Goal: Contribute content

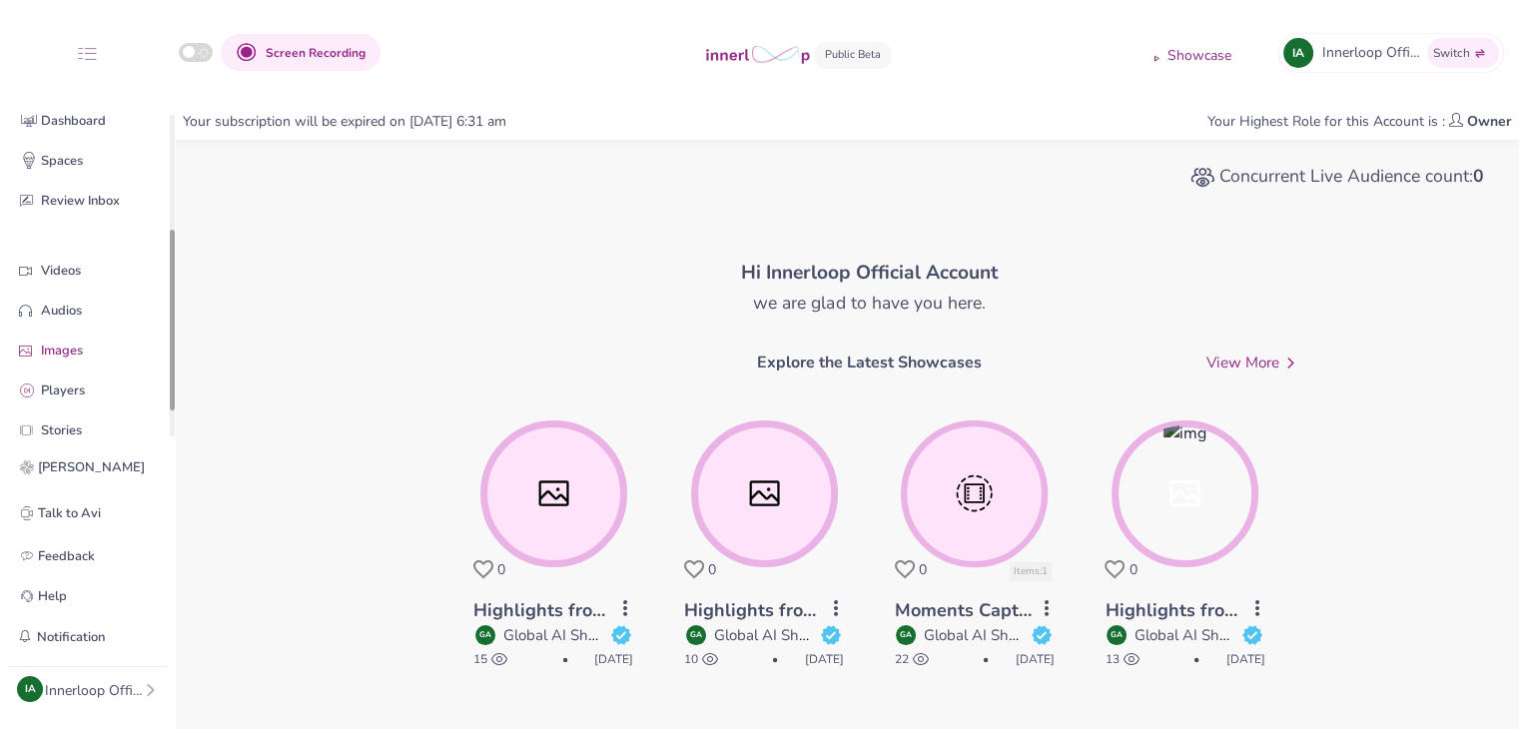
drag, startPoint x: 173, startPoint y: 285, endPoint x: 131, endPoint y: 351, distance: 78.1
click at [161, 400] on div "Quick Upload Video Messaging Voice Note Home Dashboard Spaces Review Inbox Vide…" at bounding box center [87, 276] width 175 height 322
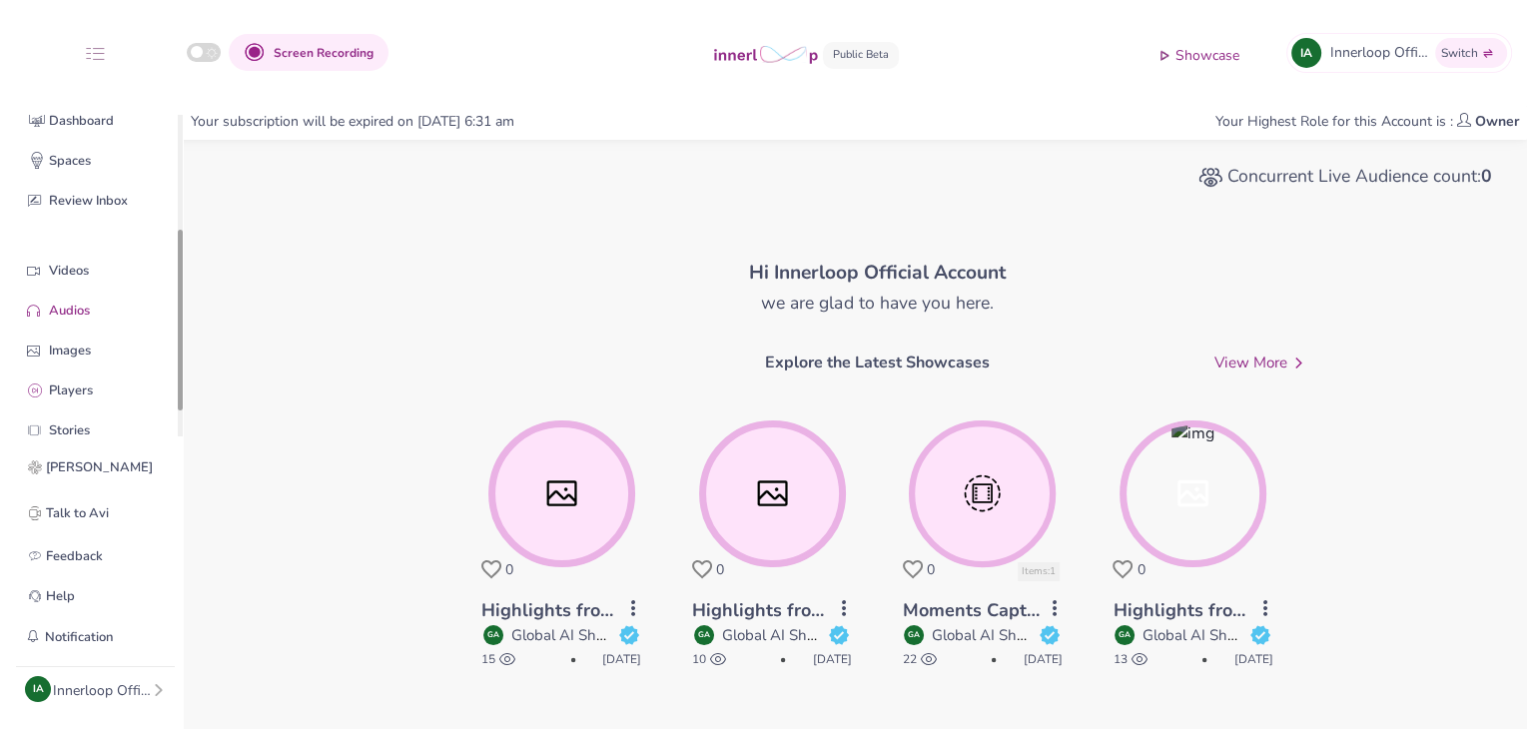
scroll to position [202, 0]
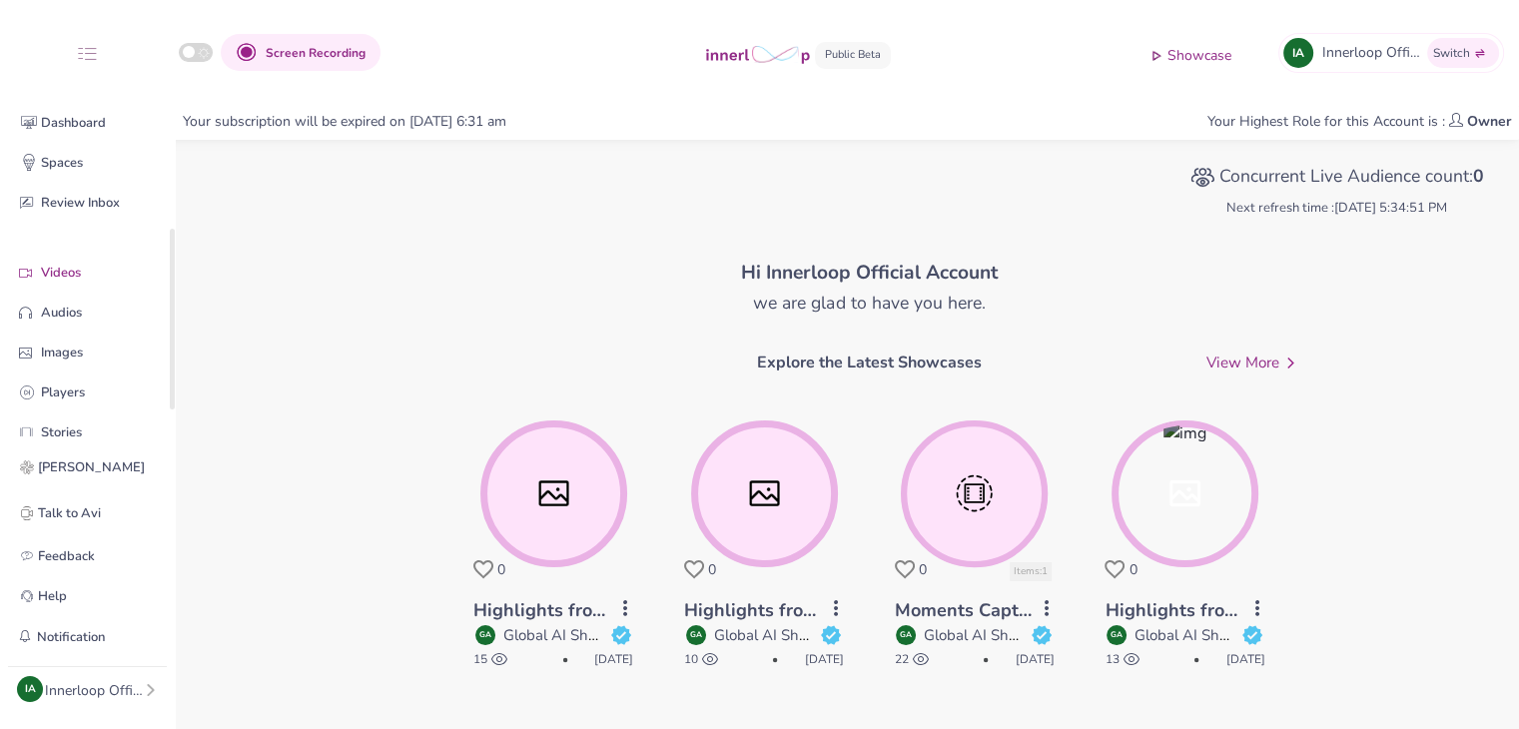
click at [91, 272] on p "Videos" at bounding box center [103, 273] width 124 height 21
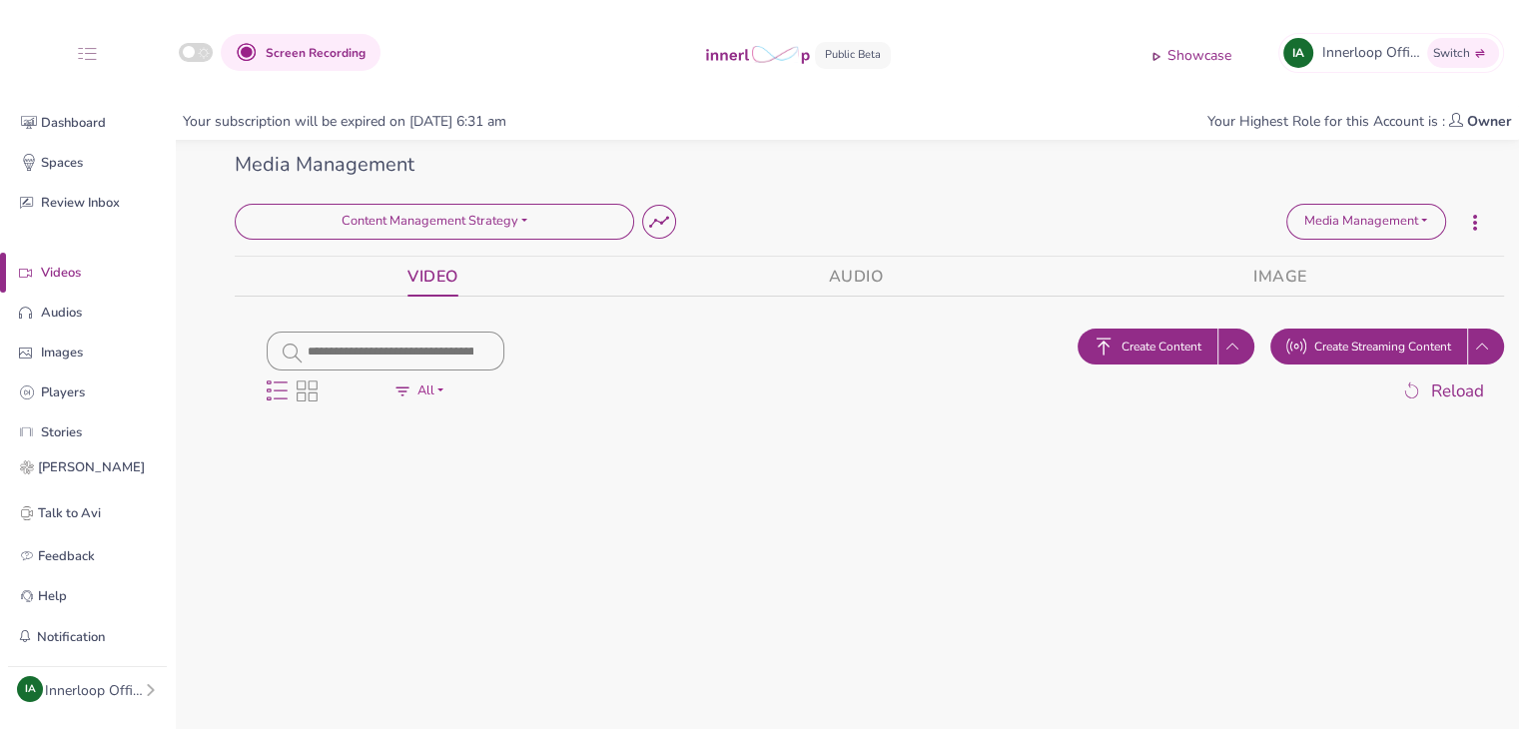
click at [1157, 342] on span "Create Content" at bounding box center [1162, 347] width 80 height 18
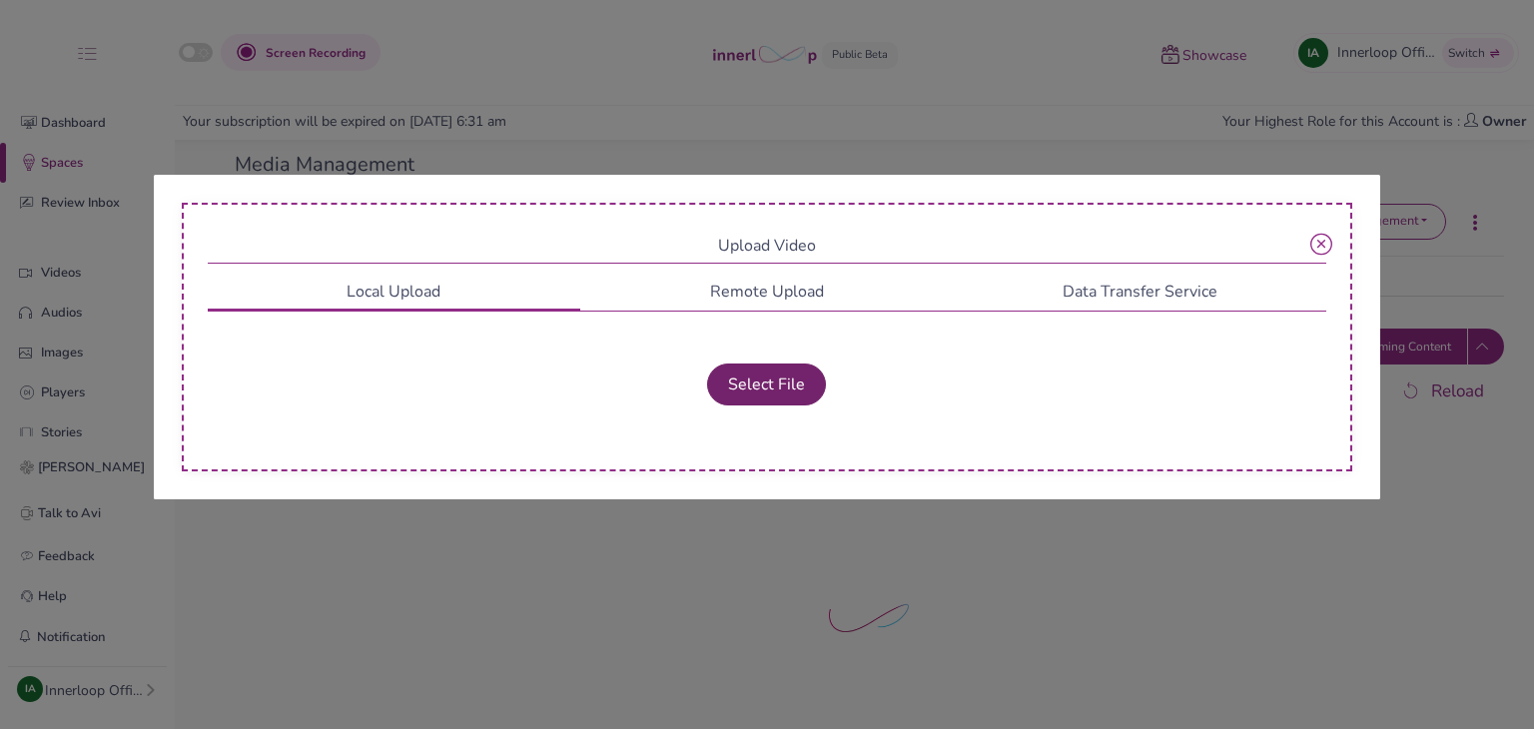
click at [791, 383] on button "Select File" at bounding box center [766, 385] width 119 height 42
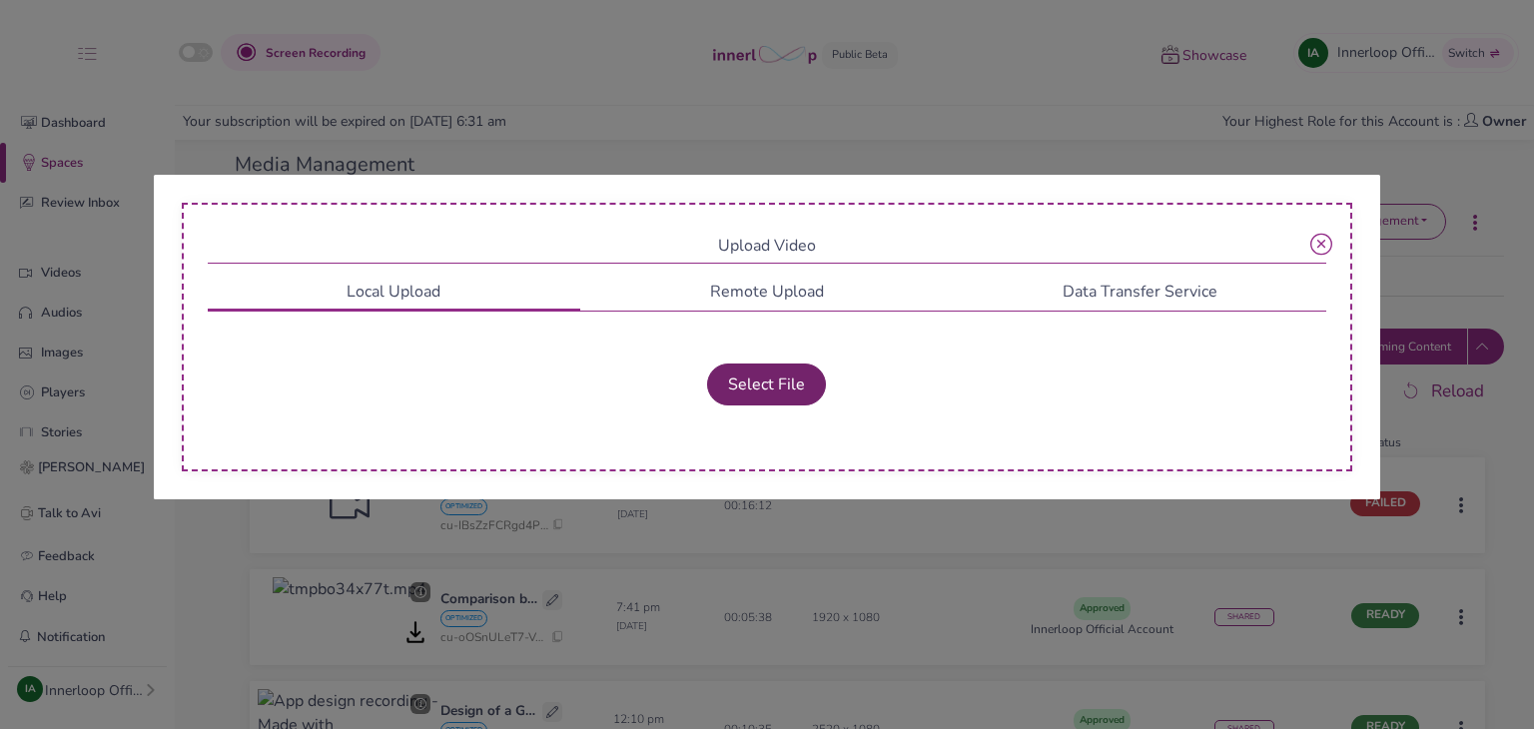
click at [786, 385] on button "Select File" at bounding box center [766, 385] width 119 height 42
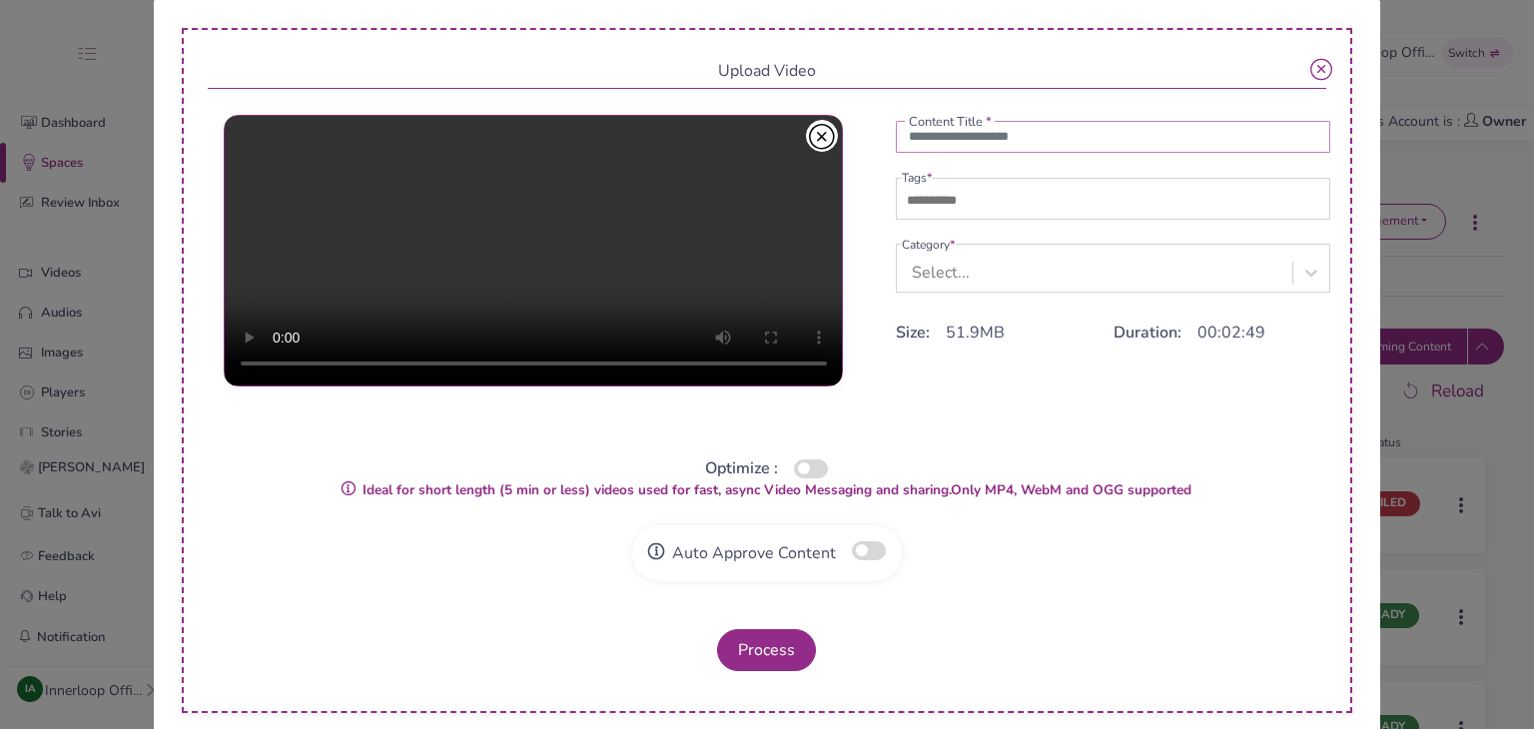
click at [918, 149] on input "text" at bounding box center [1114, 137] width 436 height 32
type input "*"
type input "**********"
click at [941, 206] on input "text" at bounding box center [972, 201] width 140 height 24
type input "***"
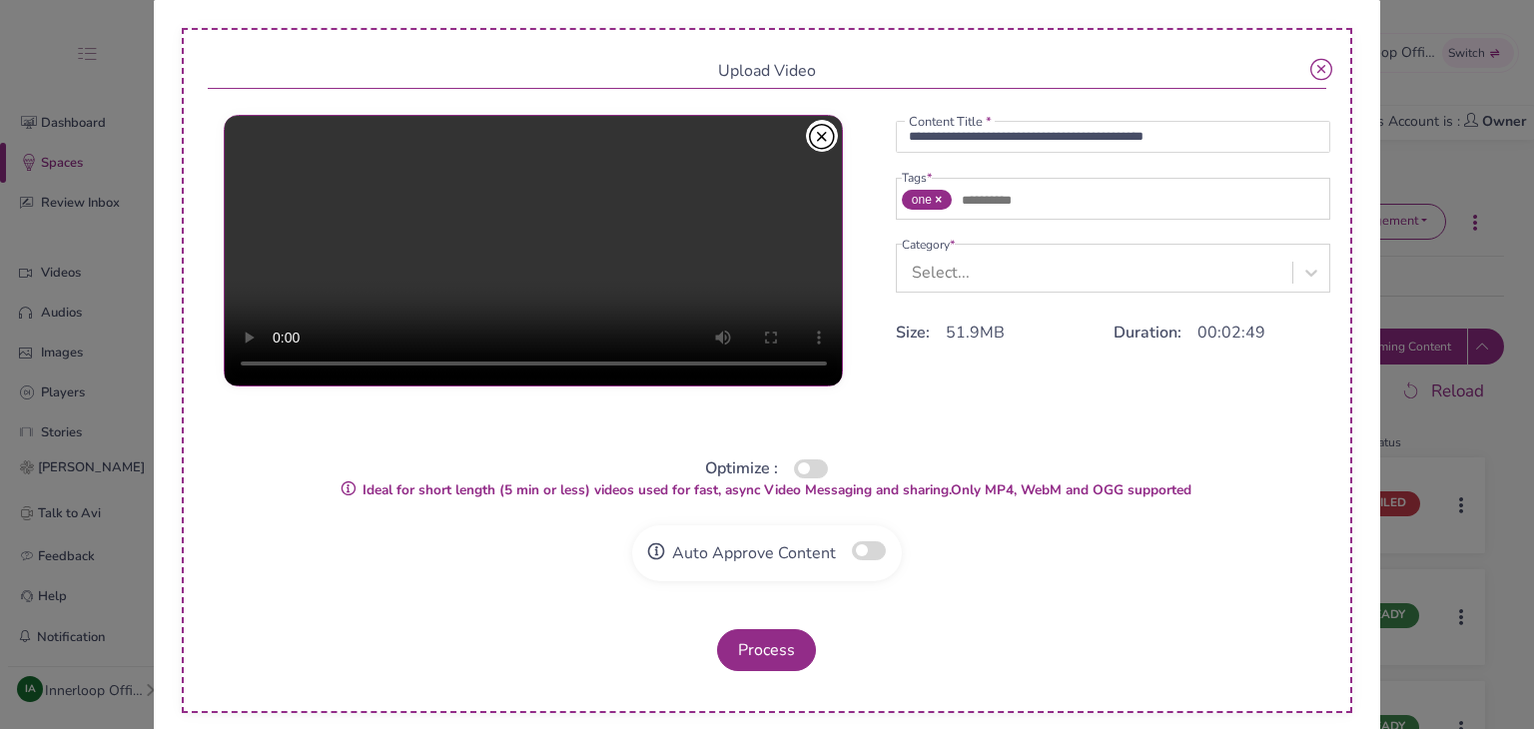
click at [954, 280] on div "Select..." at bounding box center [941, 273] width 58 height 24
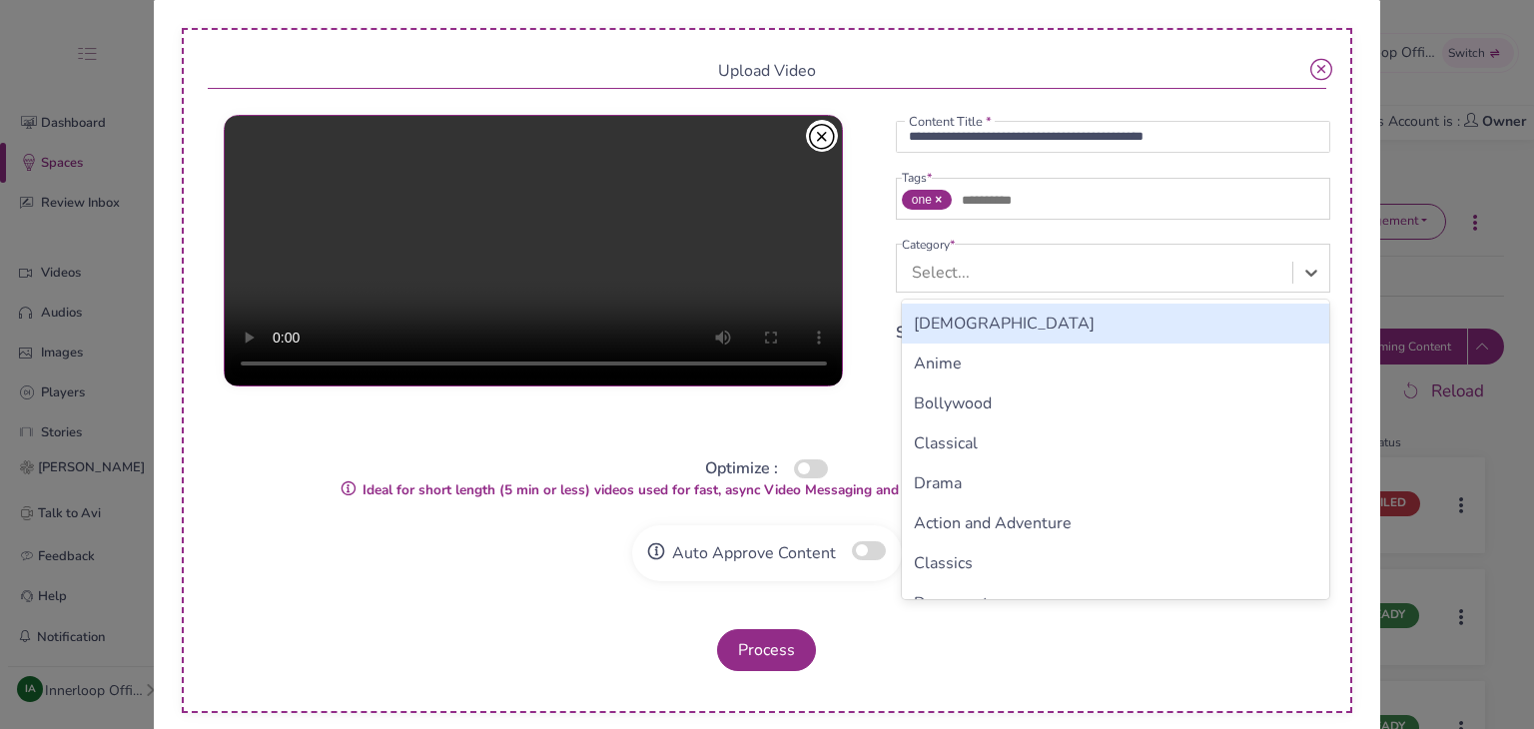
click at [931, 409] on div "Bollywood" at bounding box center [1116, 404] width 429 height 40
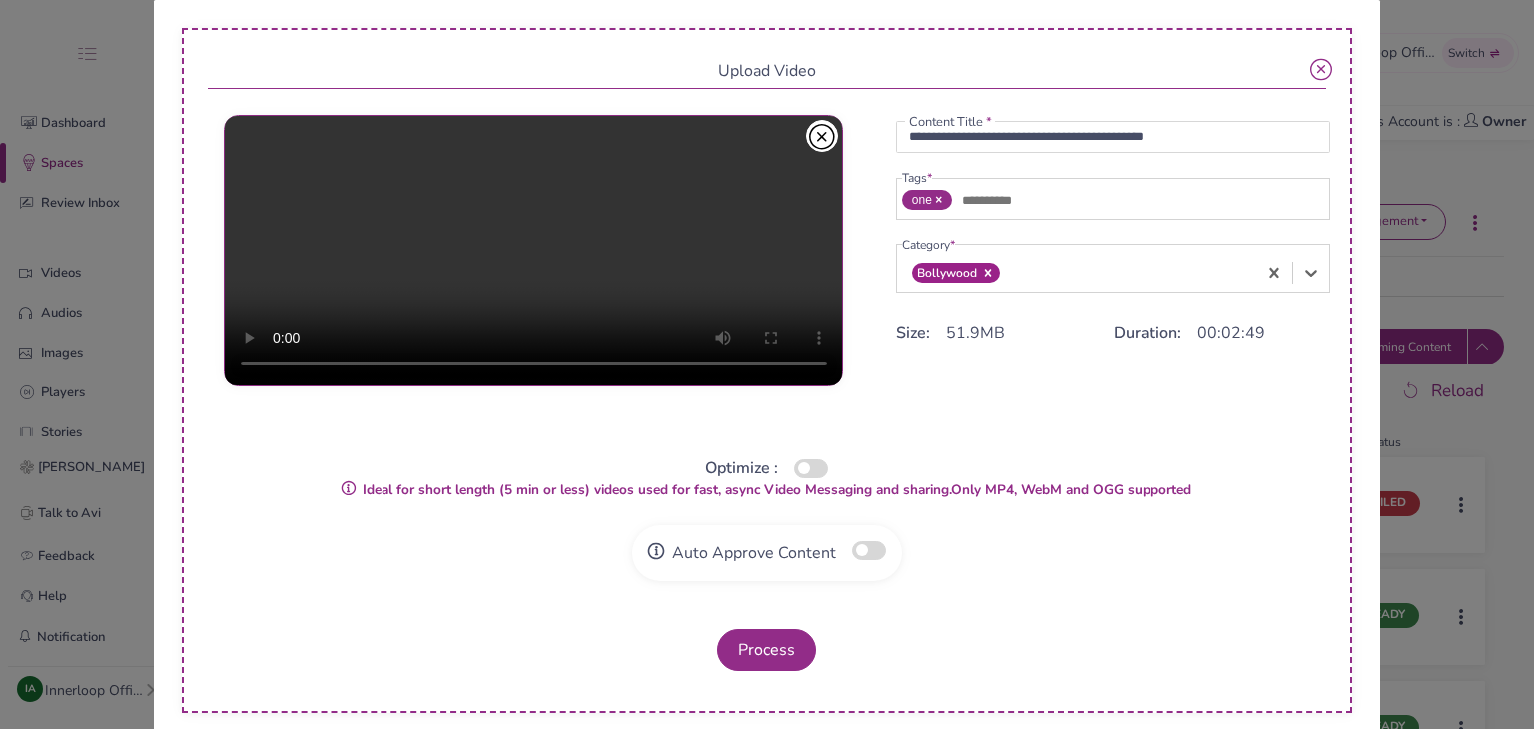
click at [852, 543] on button "button" at bounding box center [869, 550] width 34 height 19
click at [807, 466] on button "button" at bounding box center [811, 468] width 34 height 19
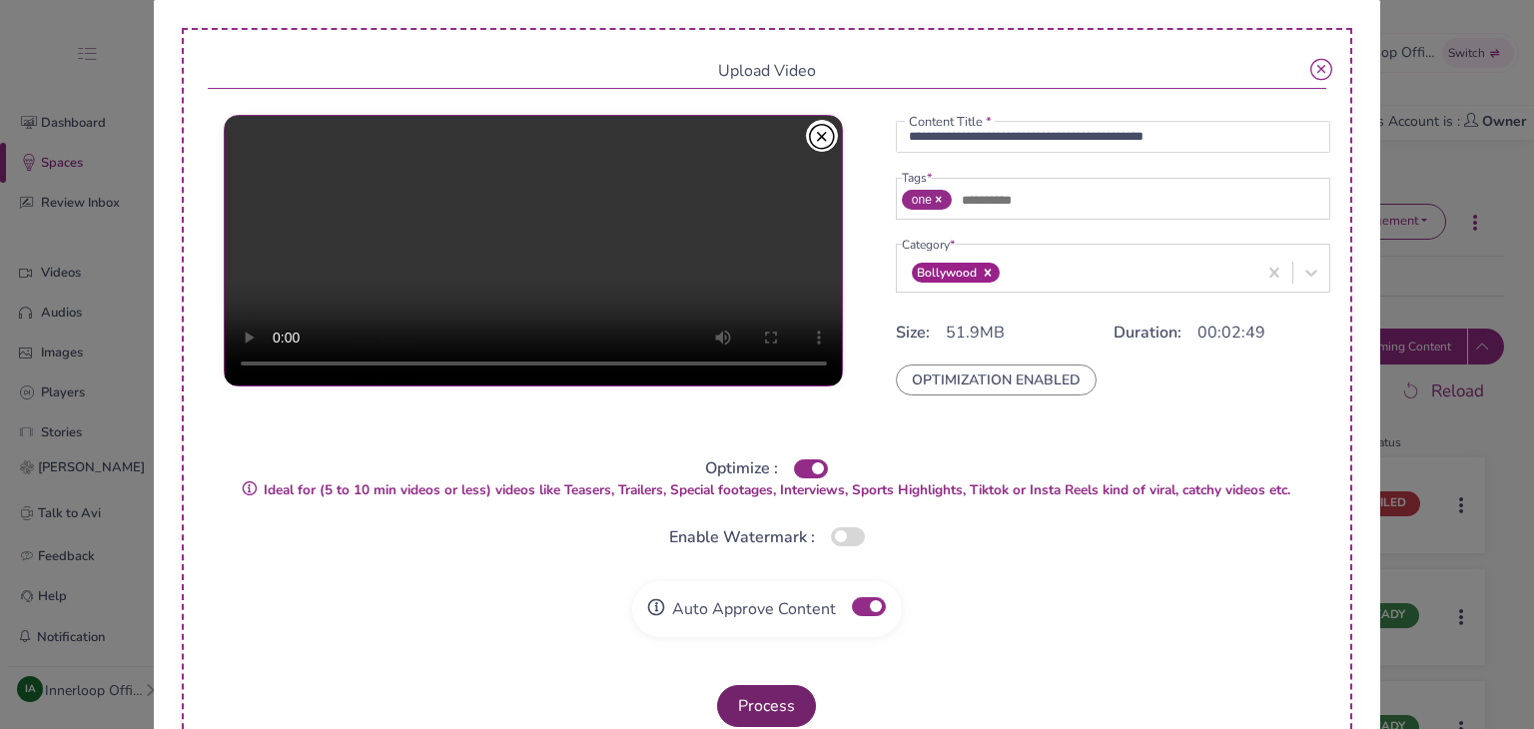
click at [741, 710] on button "Process" at bounding box center [766, 706] width 99 height 42
